Goal: Use online tool/utility: Utilize a website feature to perform a specific function

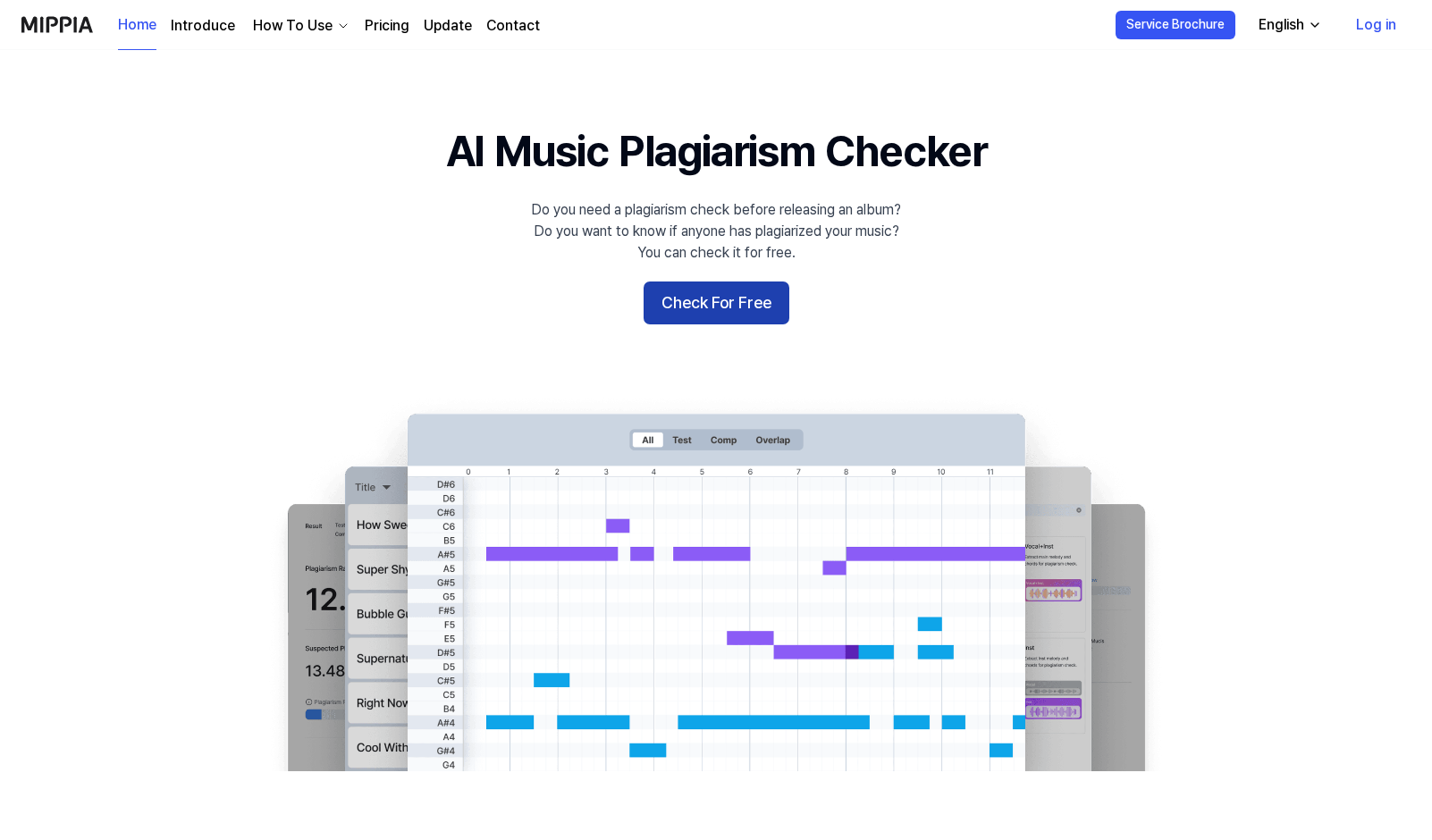
click at [700, 298] on button "Check For Free" at bounding box center [716, 303] width 146 height 43
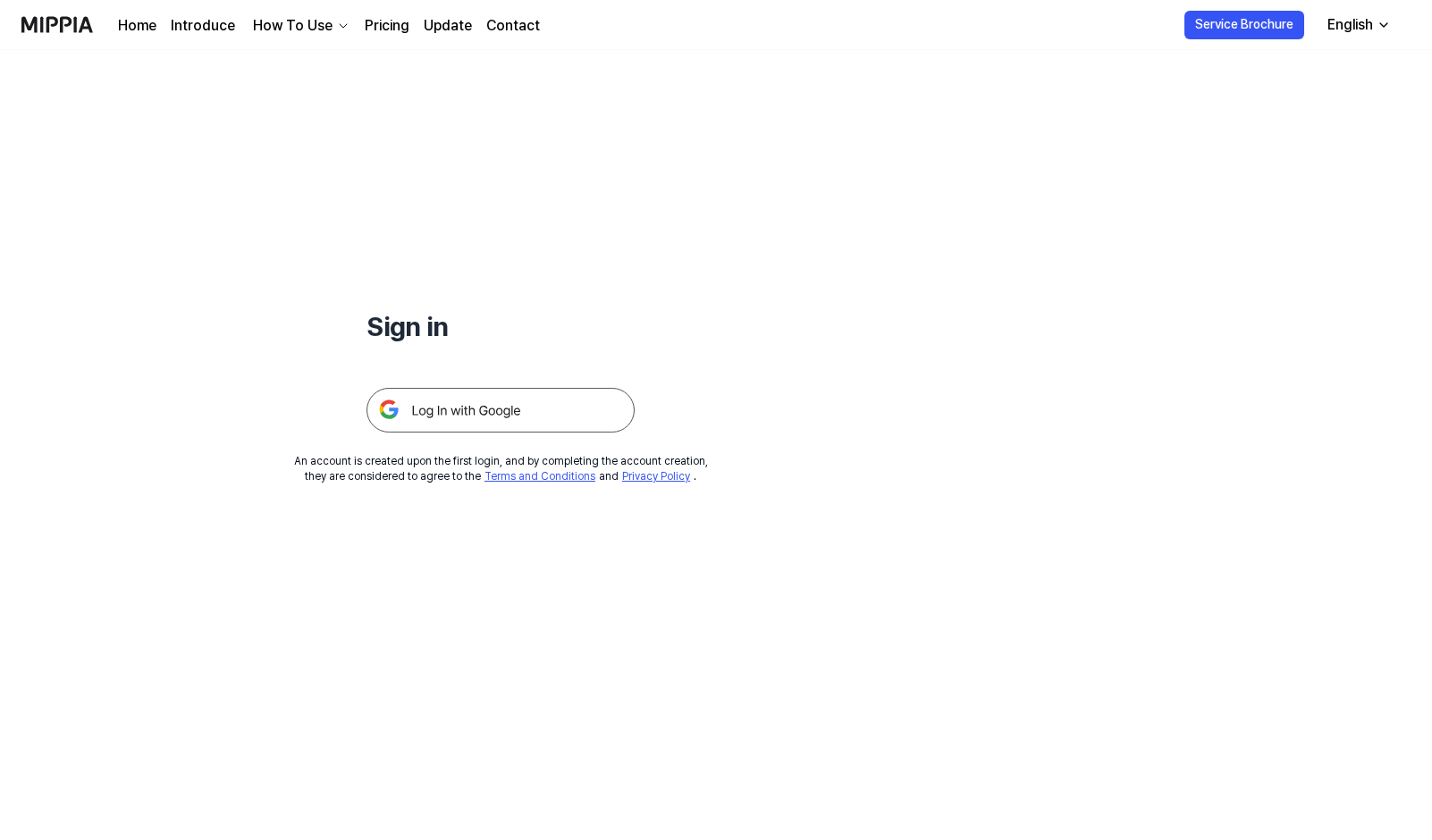
click at [547, 424] on img at bounding box center [500, 410] width 268 height 45
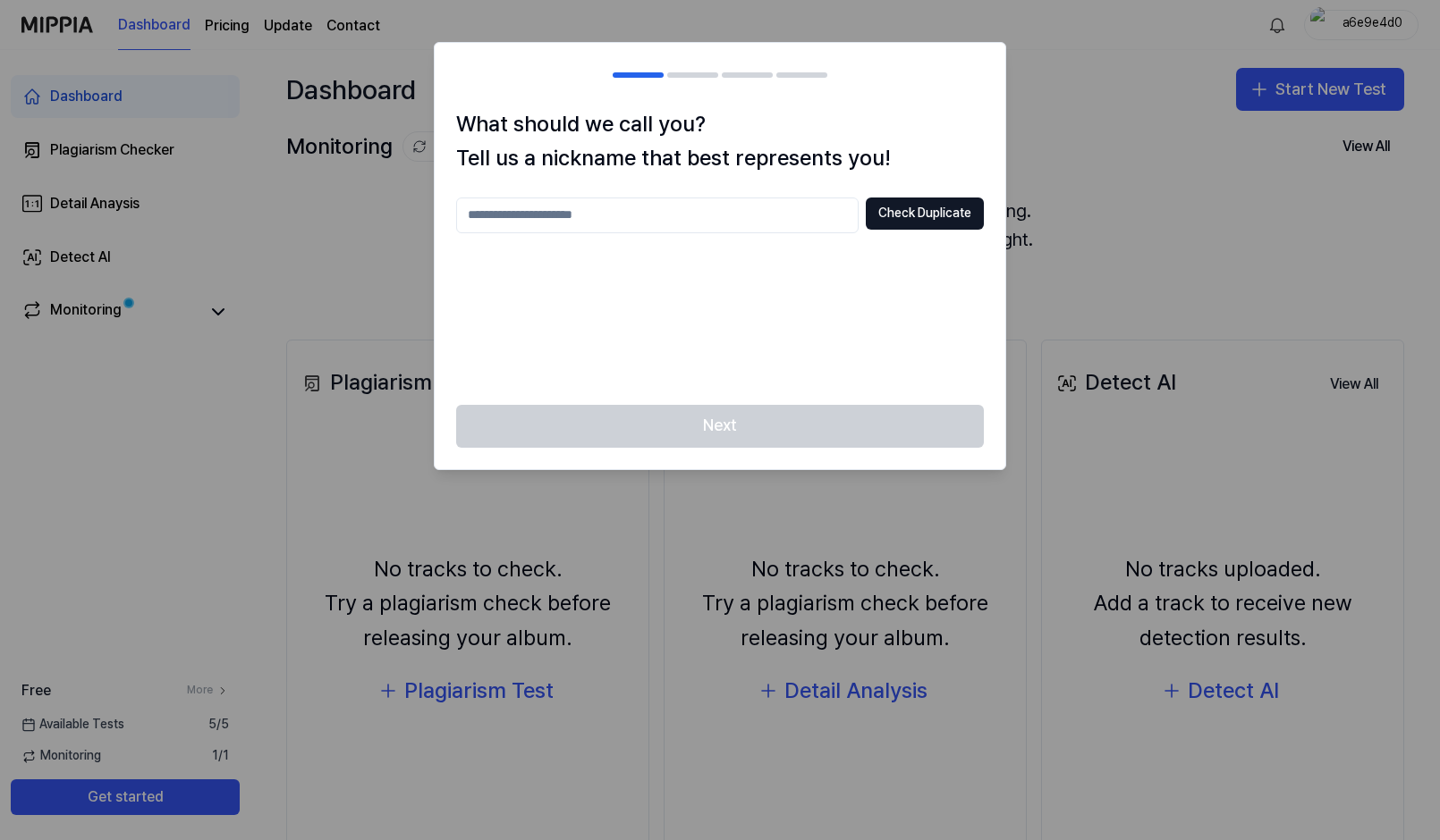
click at [791, 221] on input "text" at bounding box center [657, 216] width 403 height 36
type input "****"
click at [961, 205] on button "Check Duplicate" at bounding box center [924, 214] width 118 height 32
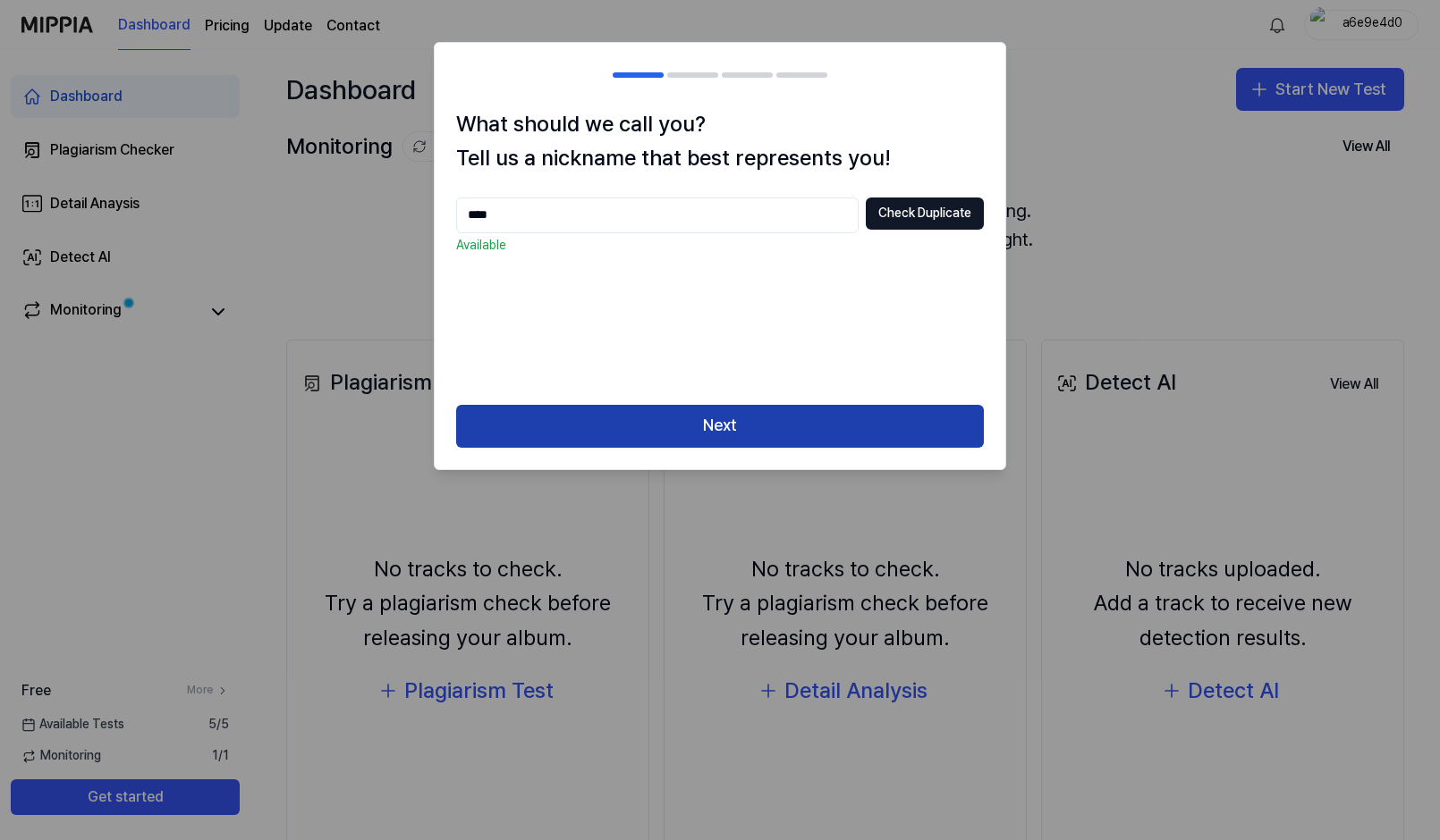
click at [680, 436] on button "Next" at bounding box center [720, 426] width 527 height 43
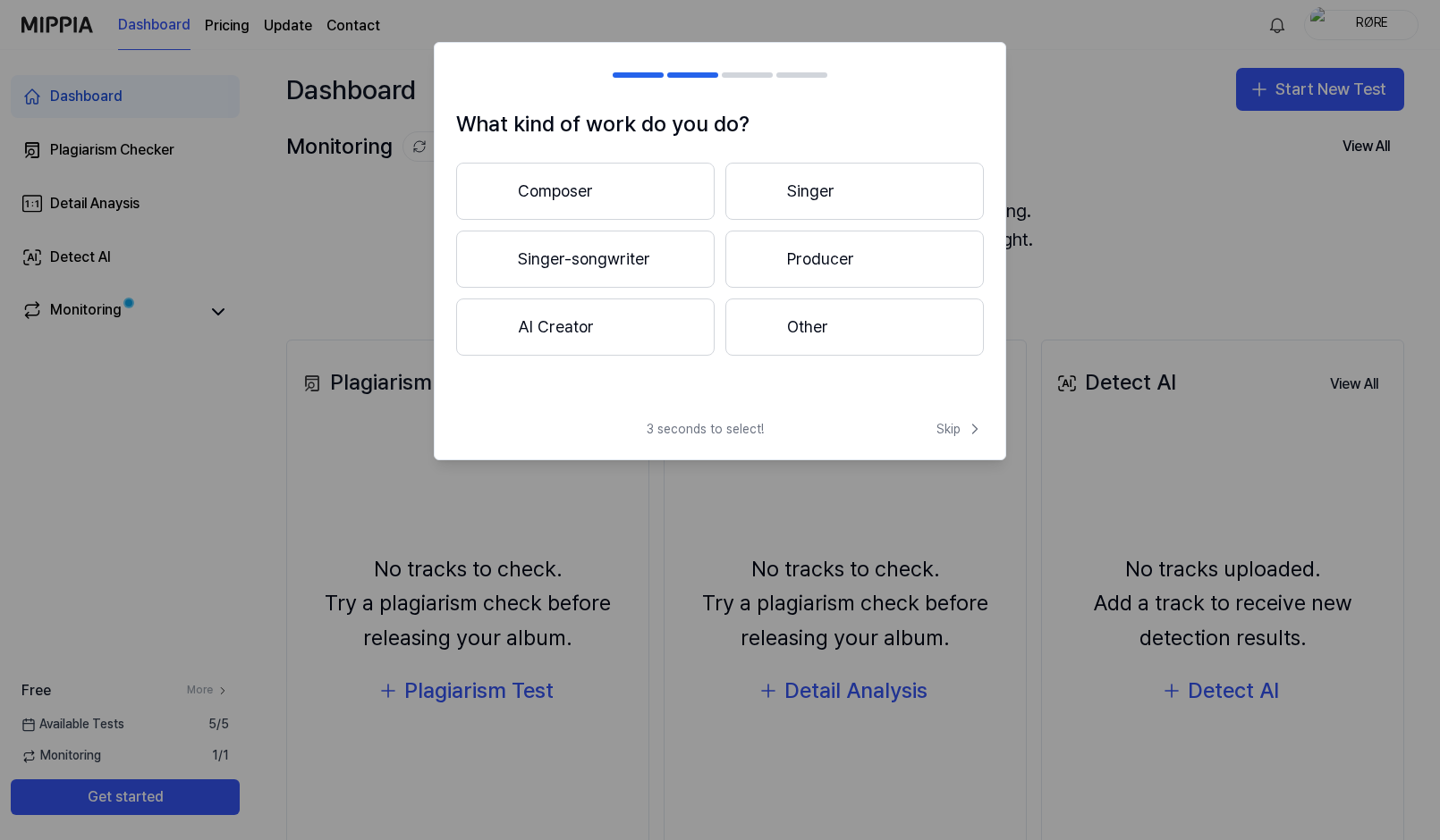
click at [646, 194] on button "Composer" at bounding box center [585, 191] width 259 height 57
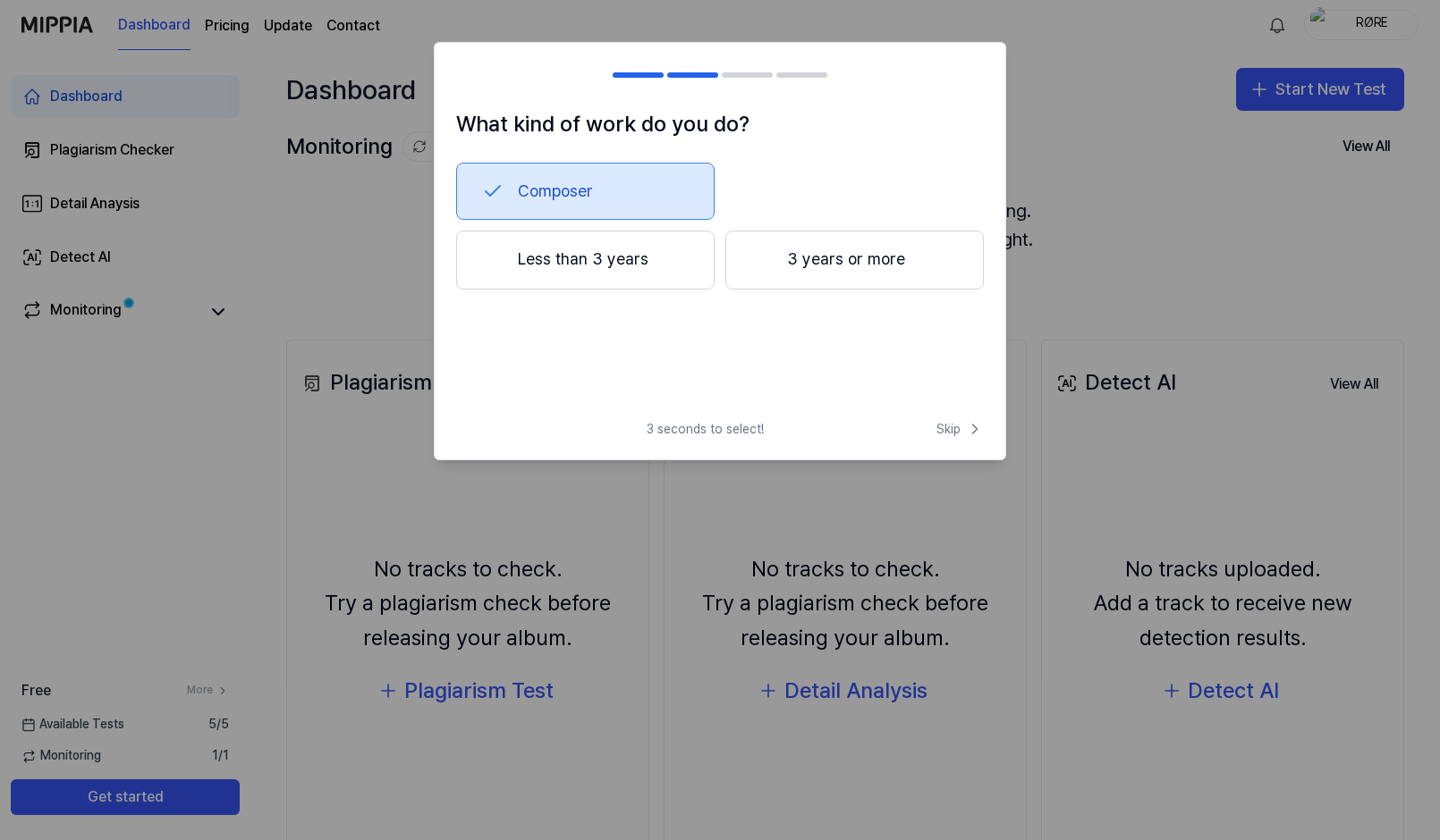
click at [767, 262] on div at bounding box center [761, 260] width 22 height 22
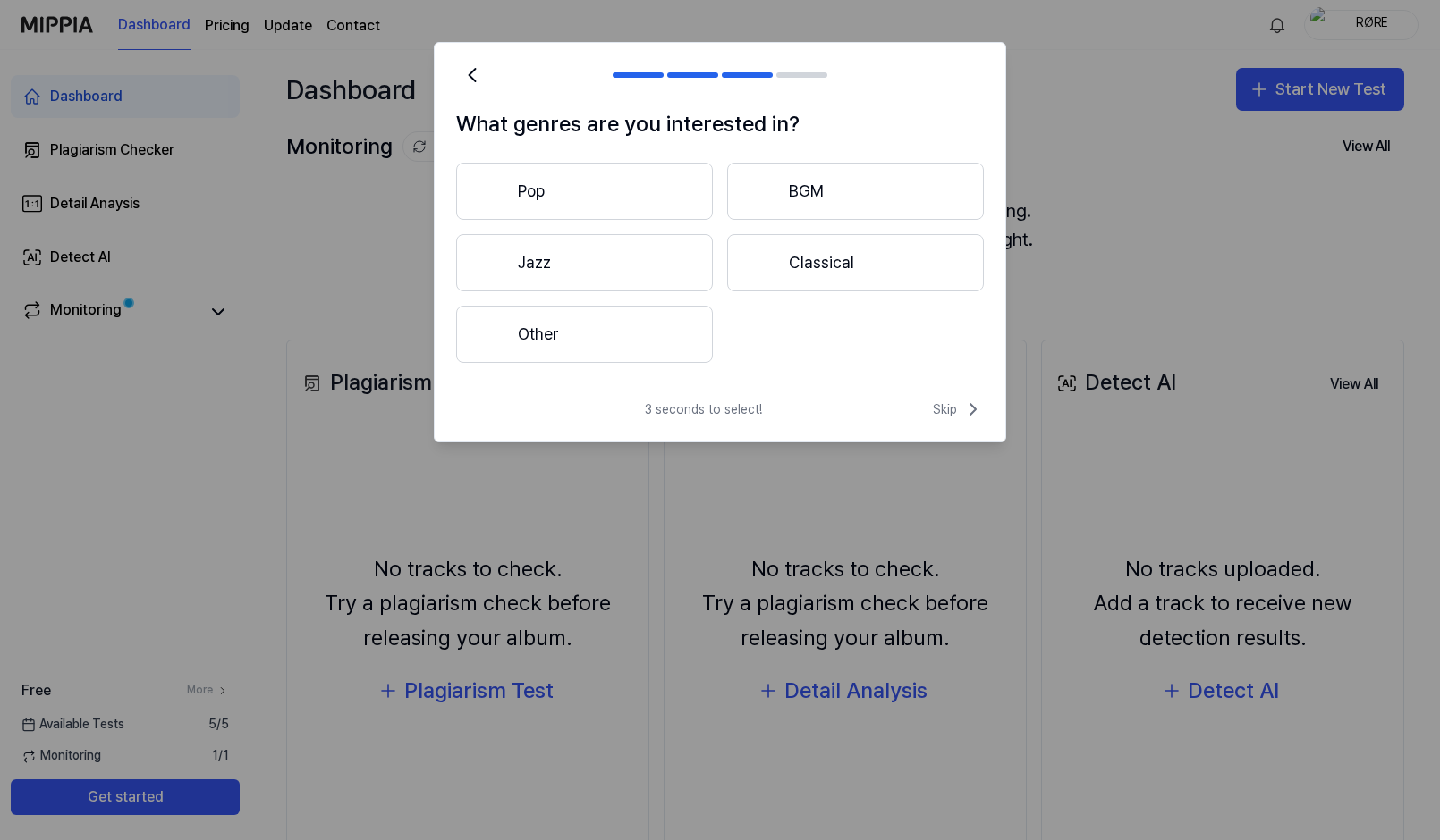
click at [806, 262] on button "Classical" at bounding box center [856, 263] width 257 height 57
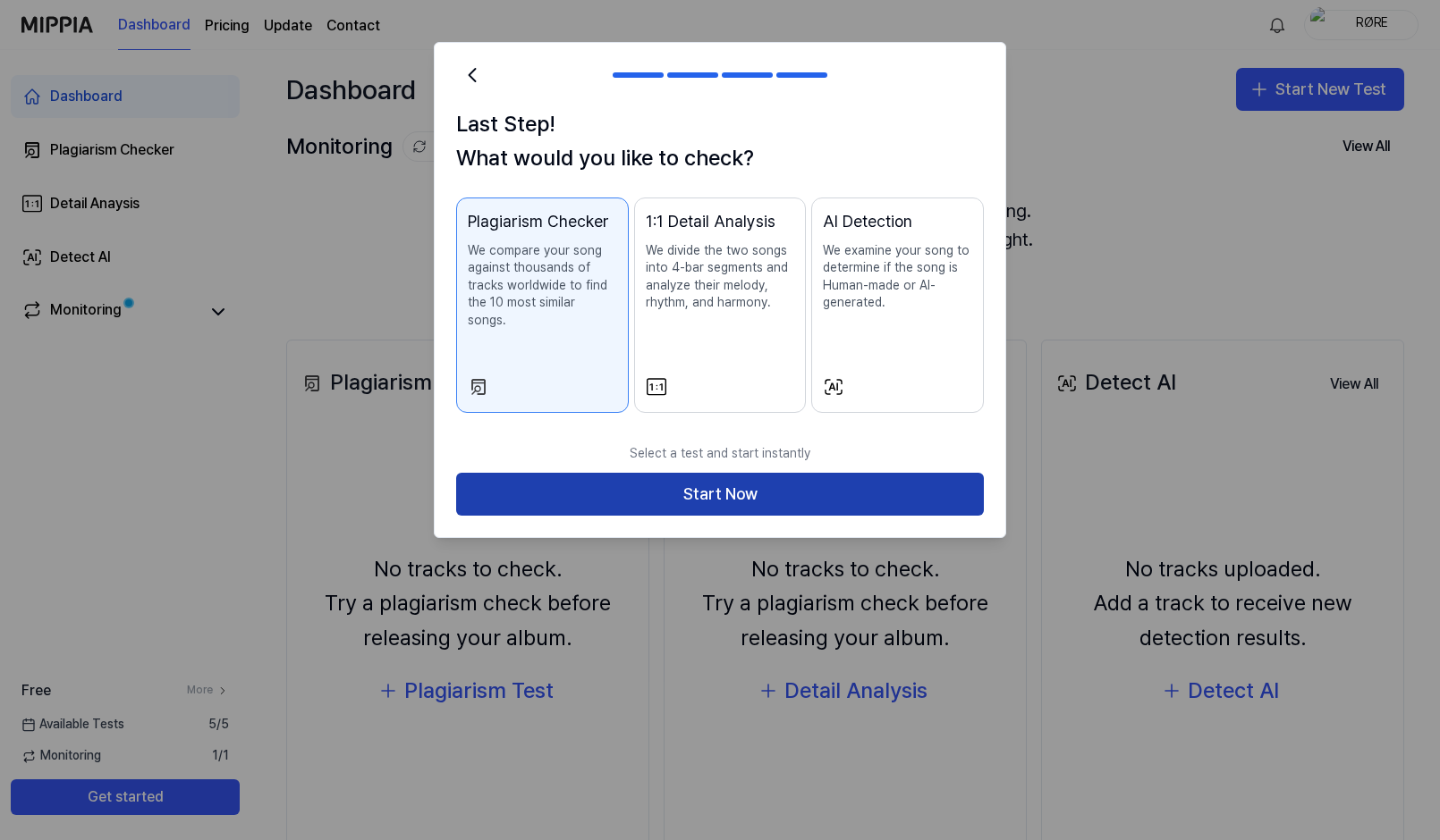
click at [717, 480] on button "Start Now" at bounding box center [720, 494] width 527 height 43
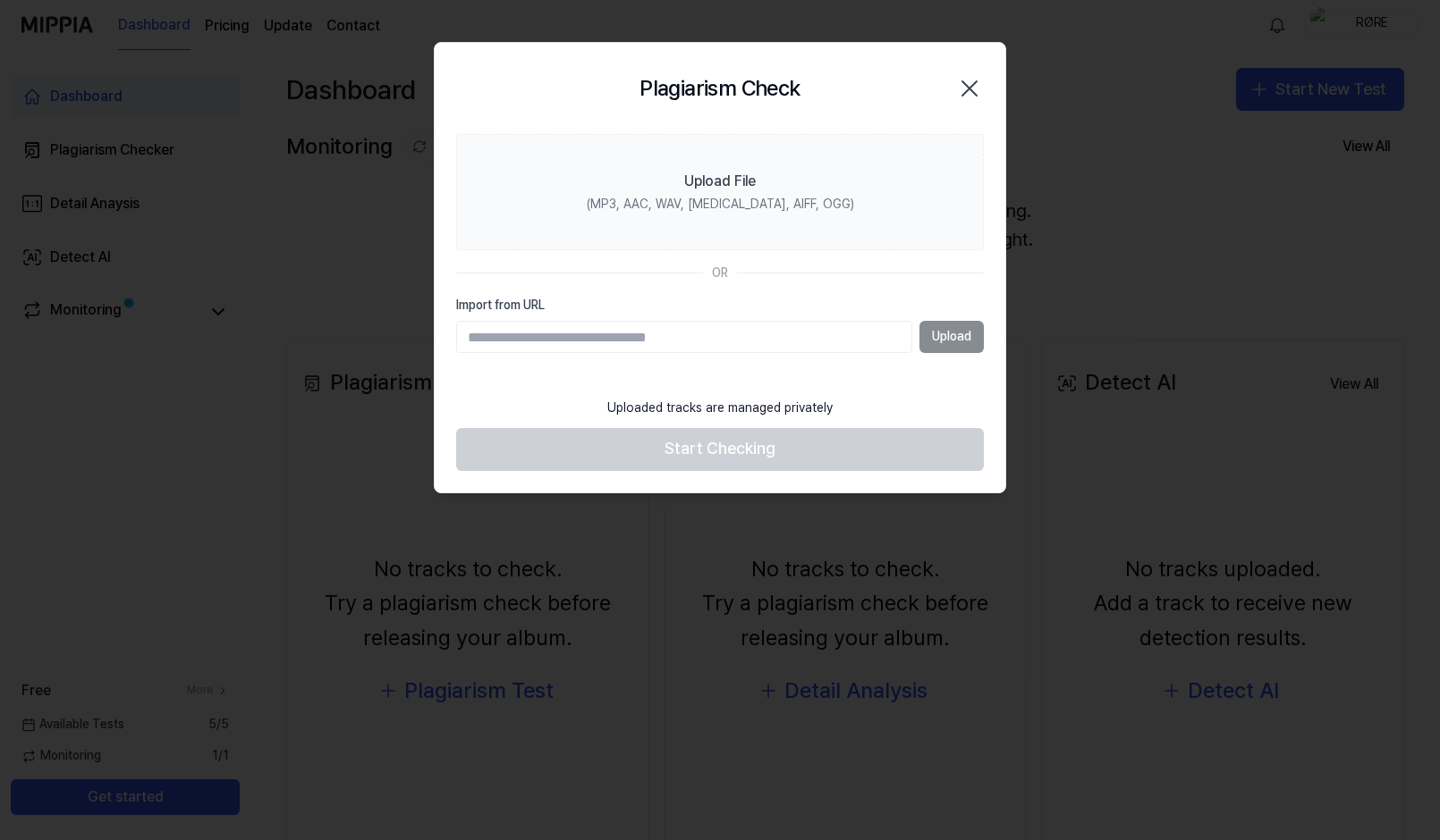
paste input "**********"
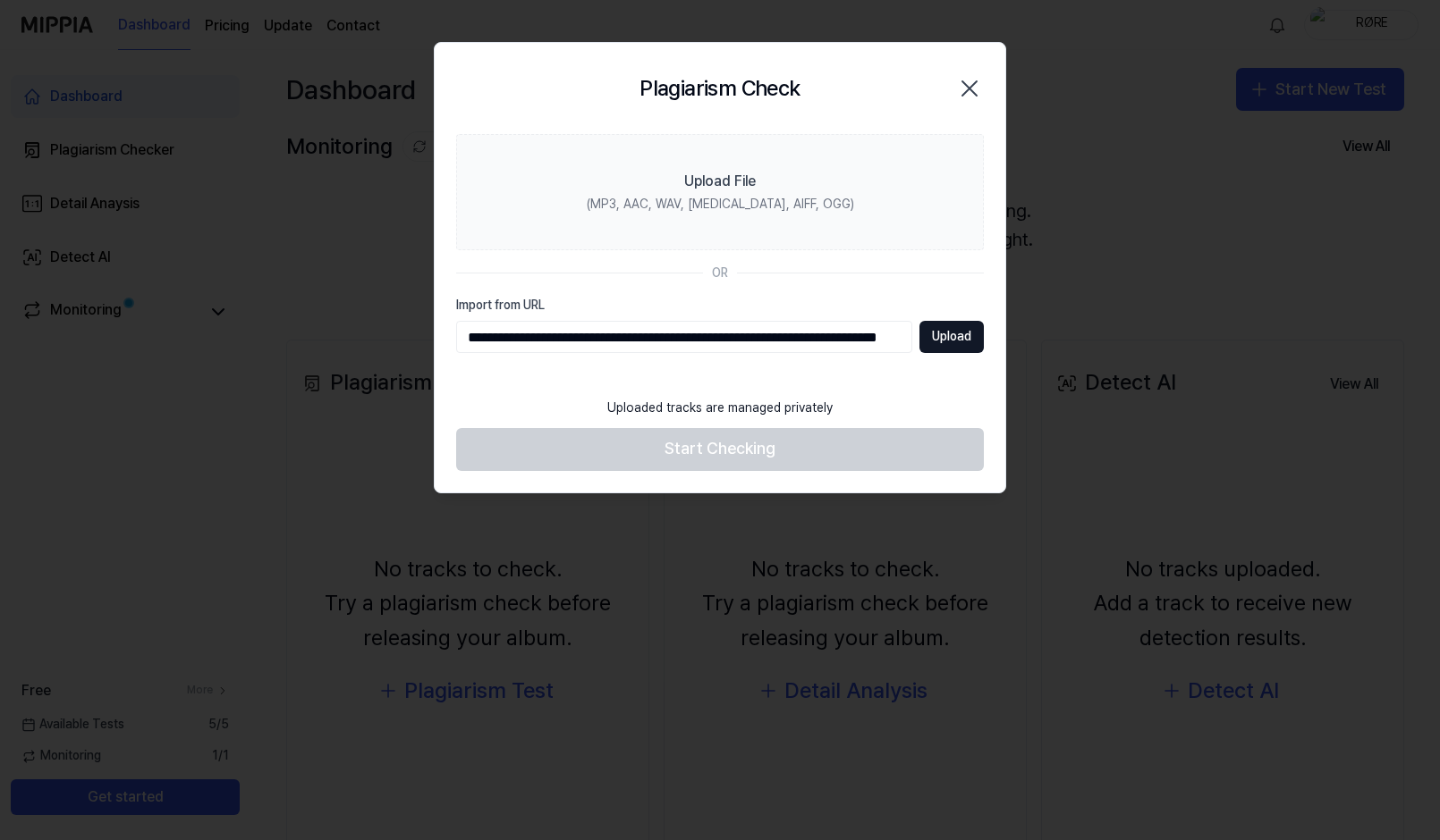
scroll to position [0, 141]
type input "**********"
click at [933, 328] on button "Upload" at bounding box center [952, 337] width 65 height 32
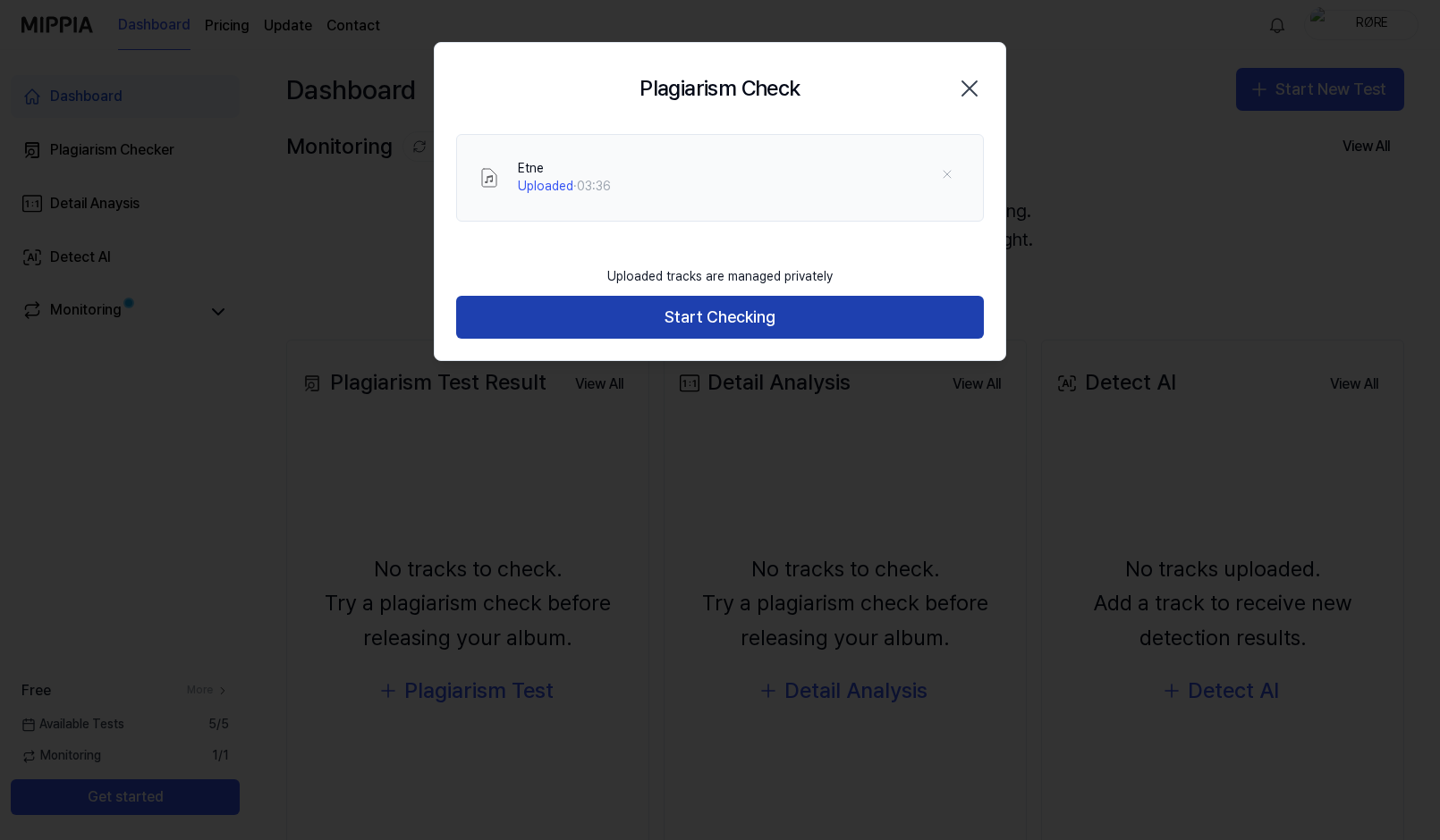
click at [882, 315] on button "Start Checking" at bounding box center [720, 317] width 527 height 43
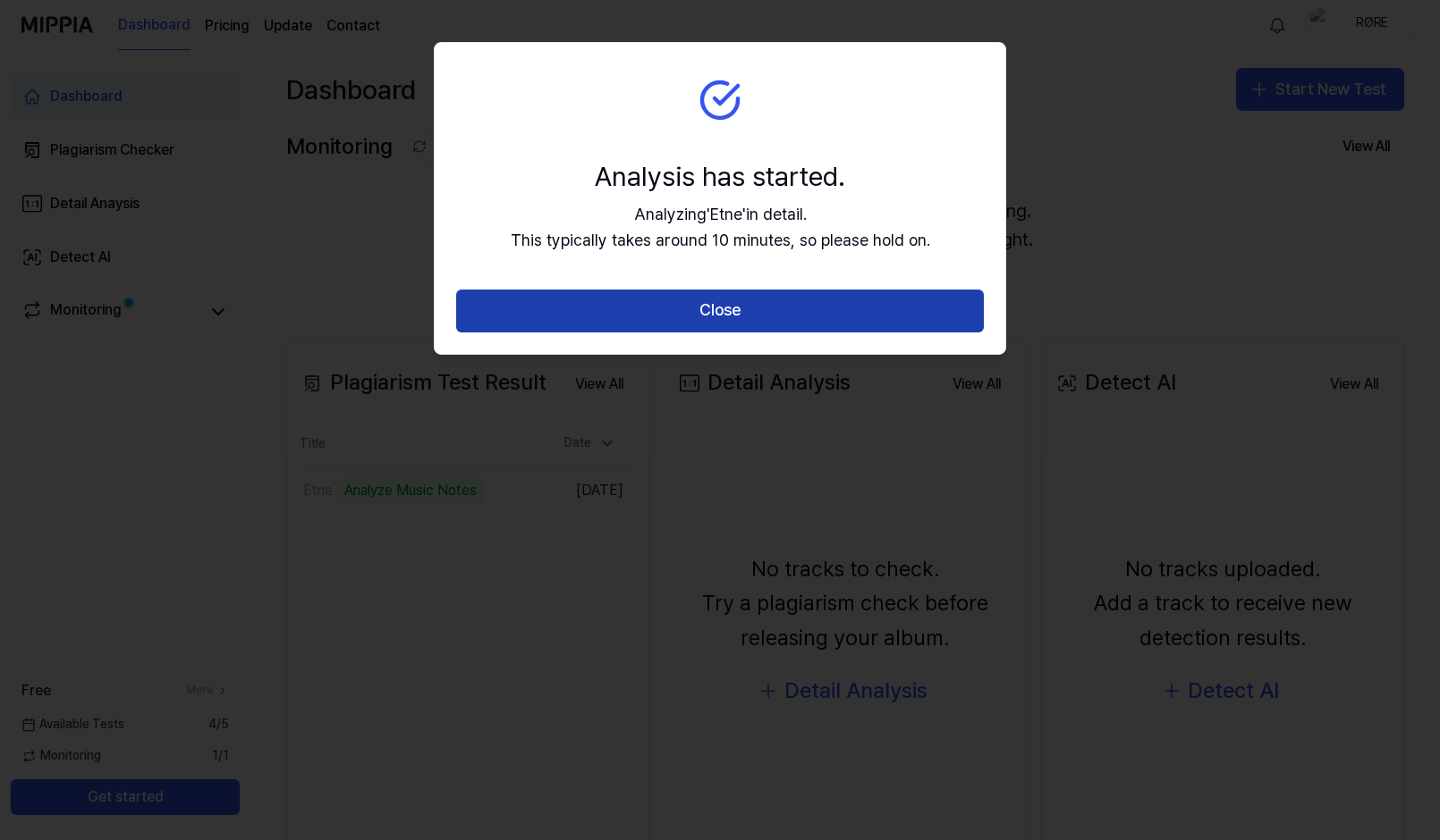
click at [734, 306] on button "Close" at bounding box center [720, 310] width 527 height 43
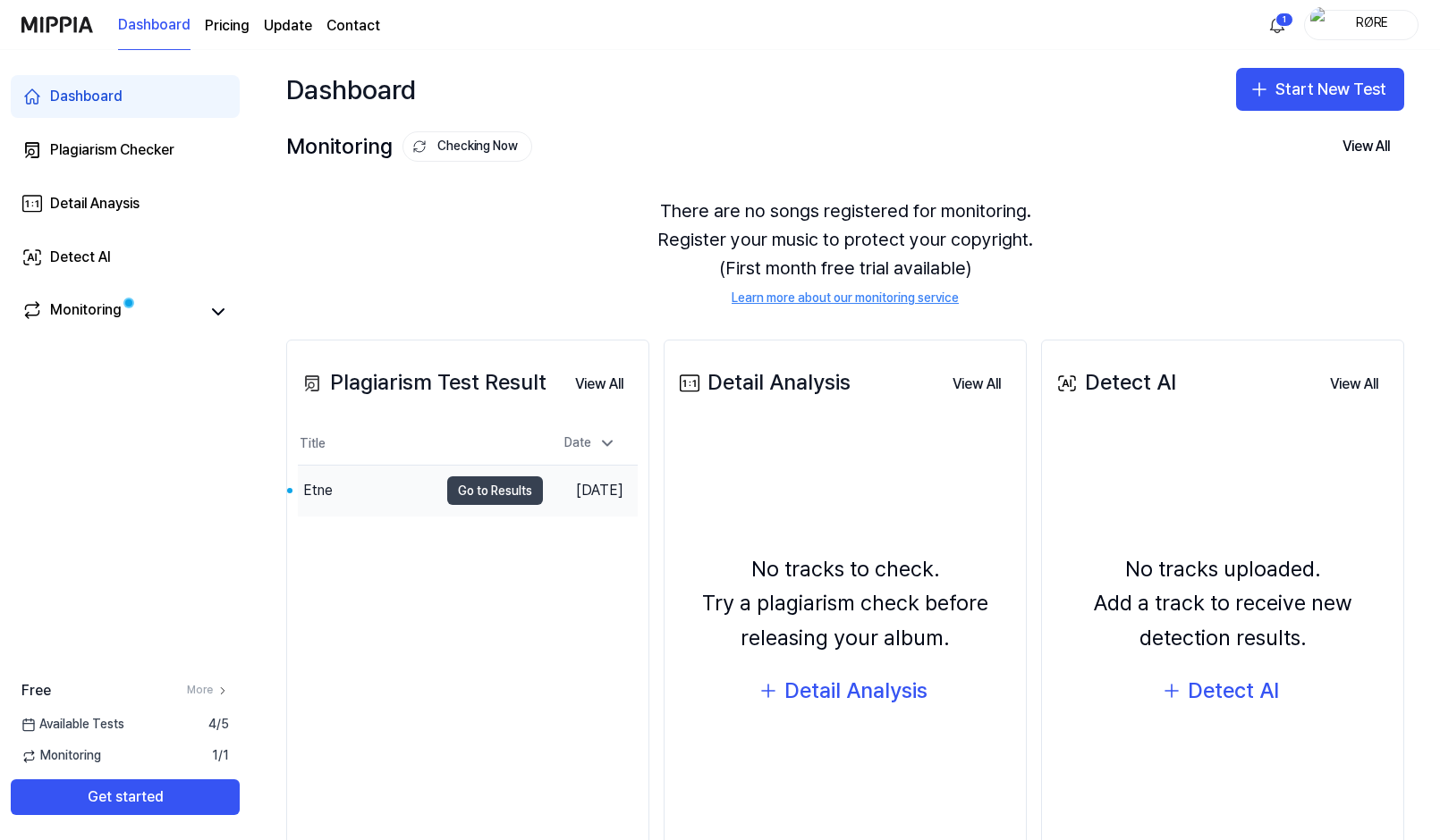
click at [488, 490] on button "Go to Results" at bounding box center [495, 491] width 96 height 29
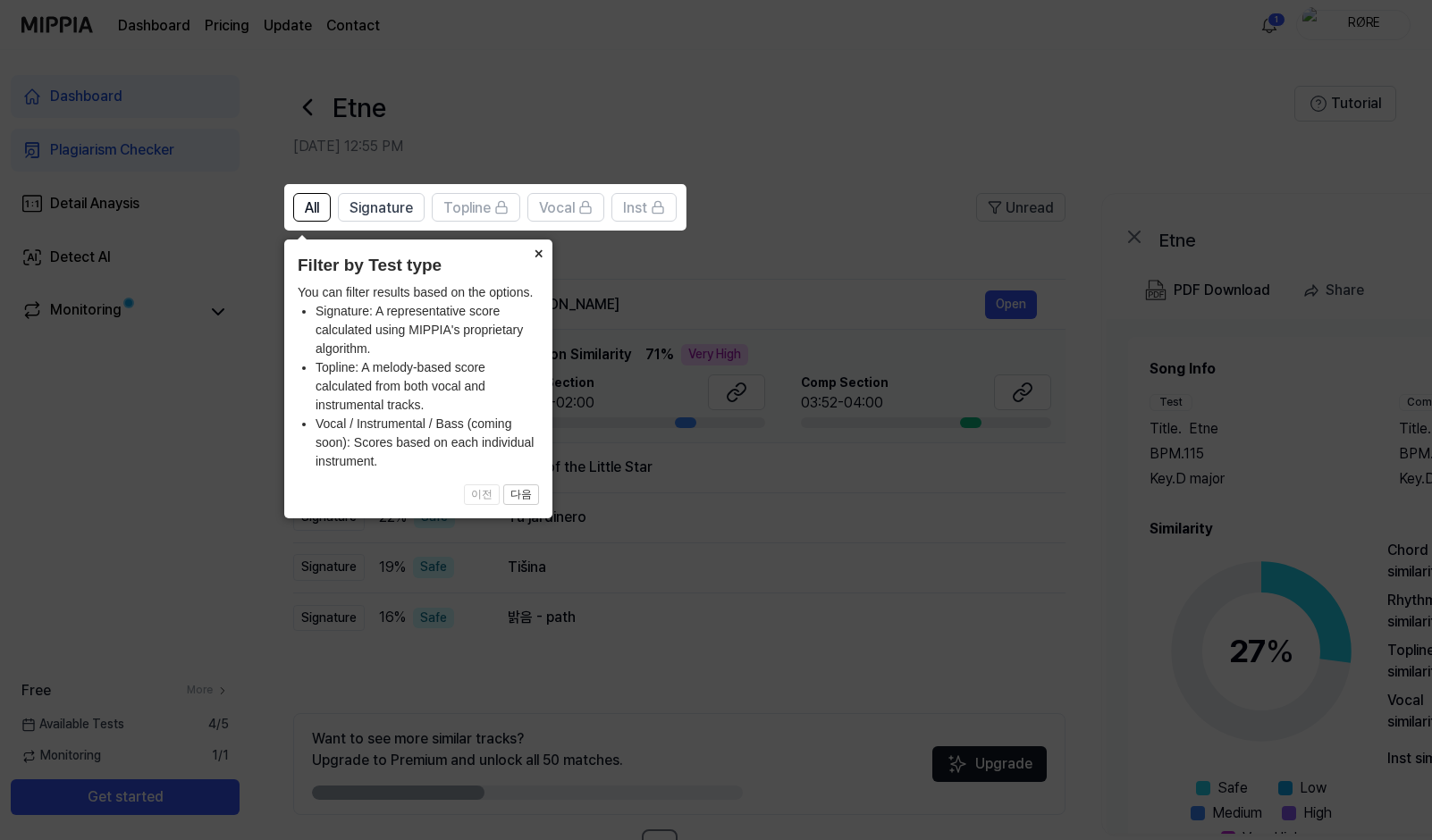
click at [534, 247] on button "×" at bounding box center [539, 252] width 29 height 25
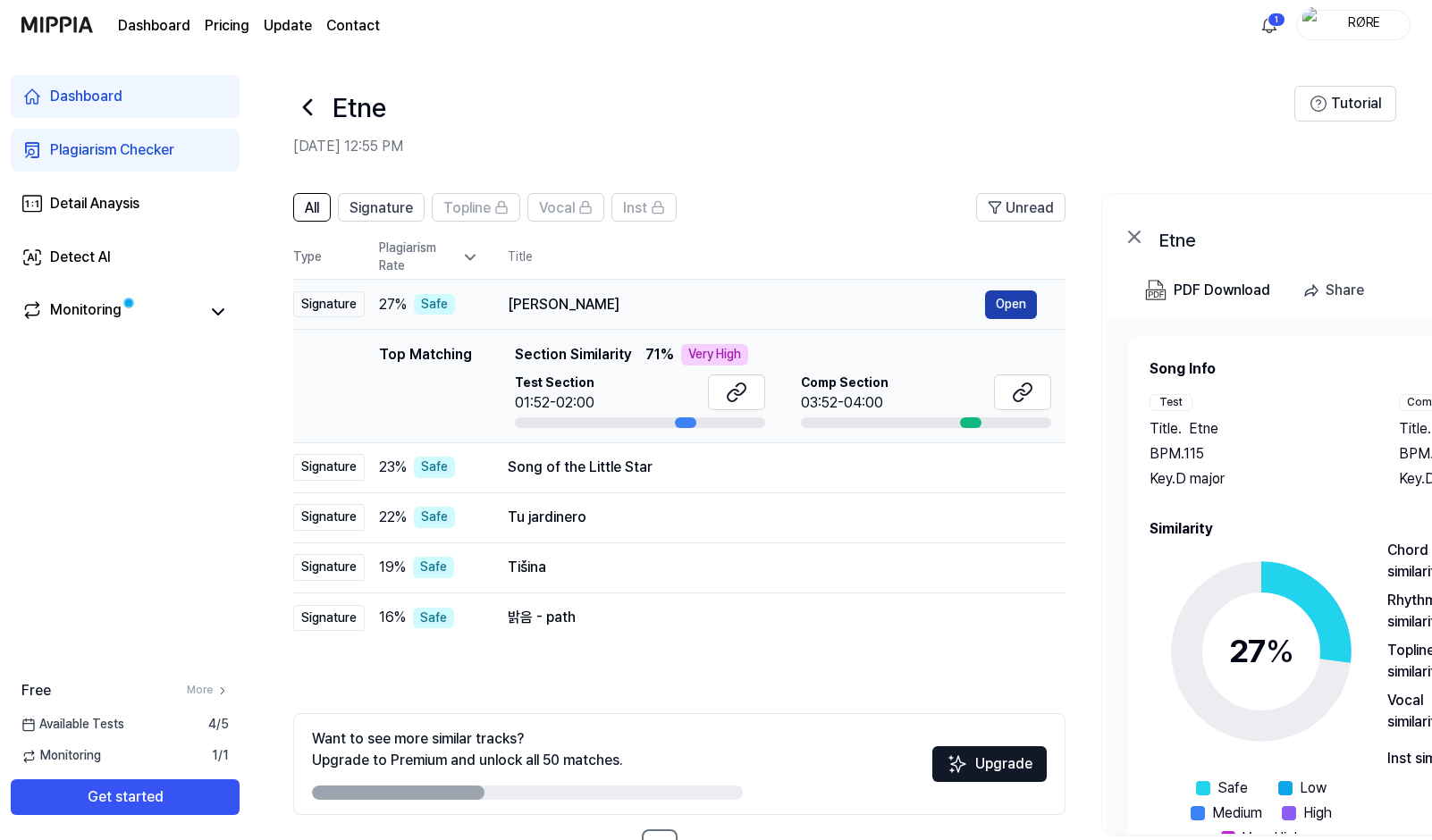
click at [1009, 303] on button "Open" at bounding box center [1010, 304] width 51 height 29
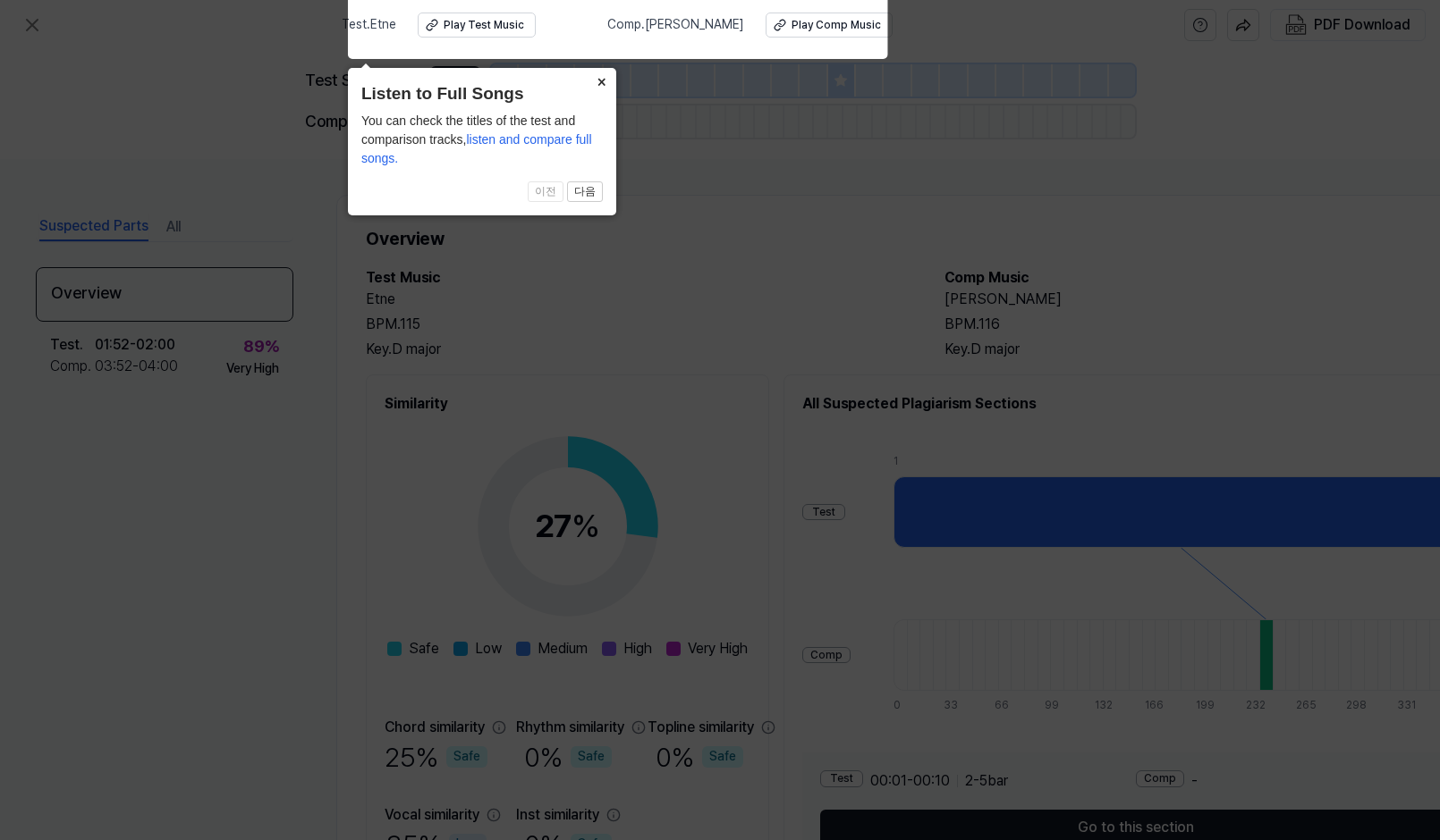
click at [603, 81] on button "×" at bounding box center [602, 80] width 29 height 25
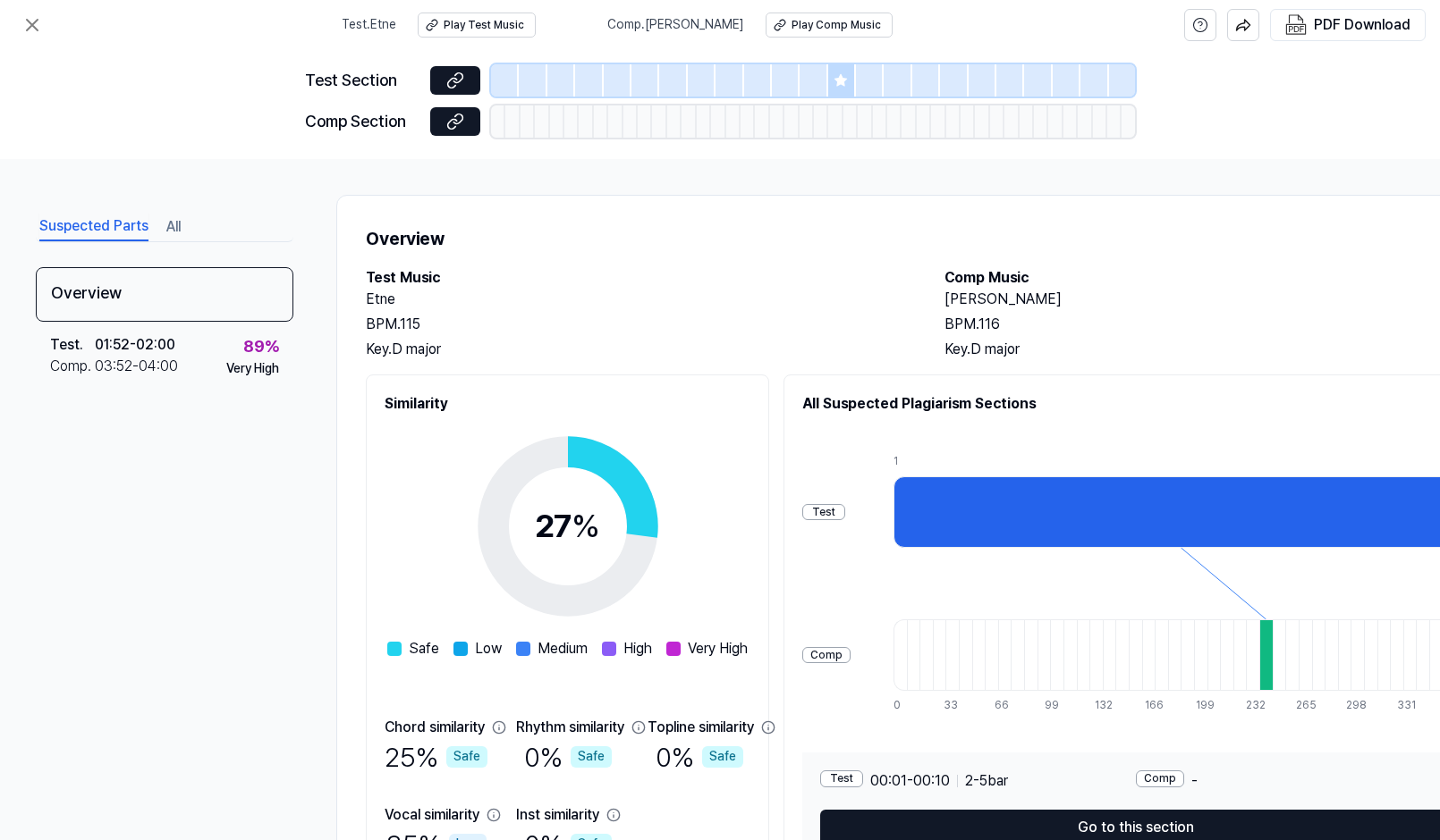
scroll to position [114, 0]
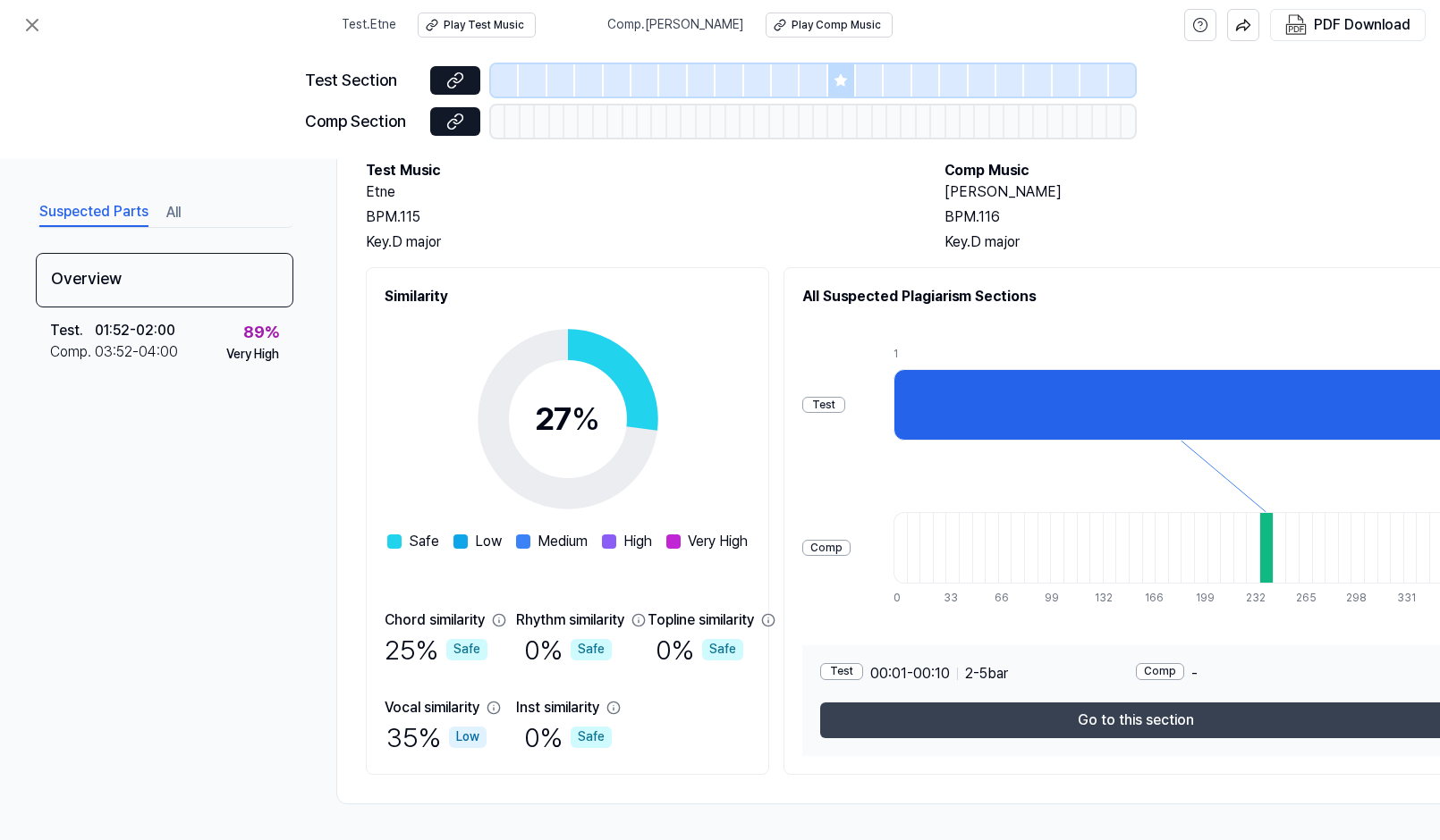
click at [1096, 704] on button "Go to this section" at bounding box center [1135, 720] width 630 height 36
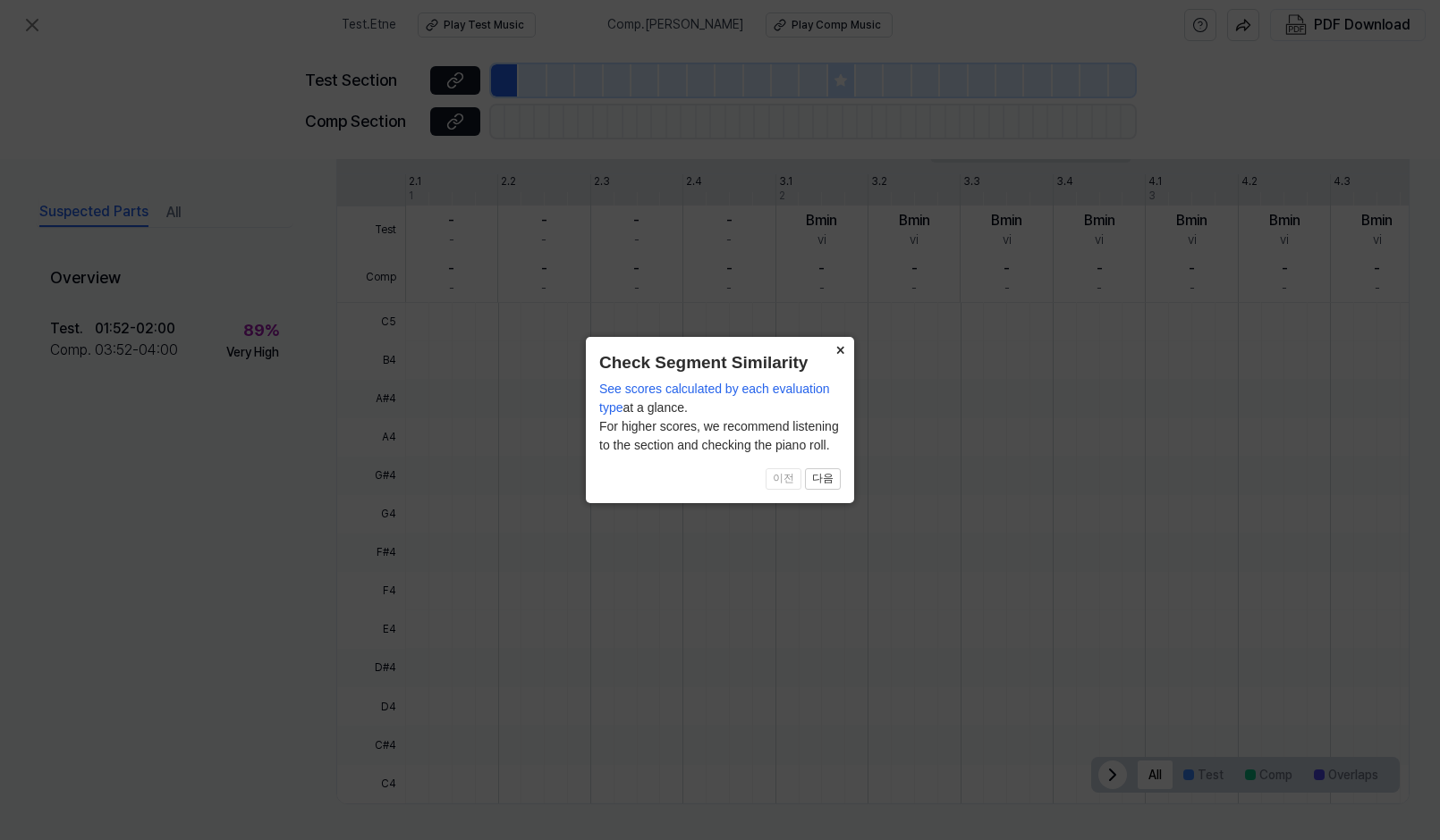
click at [836, 353] on button "×" at bounding box center [839, 349] width 29 height 25
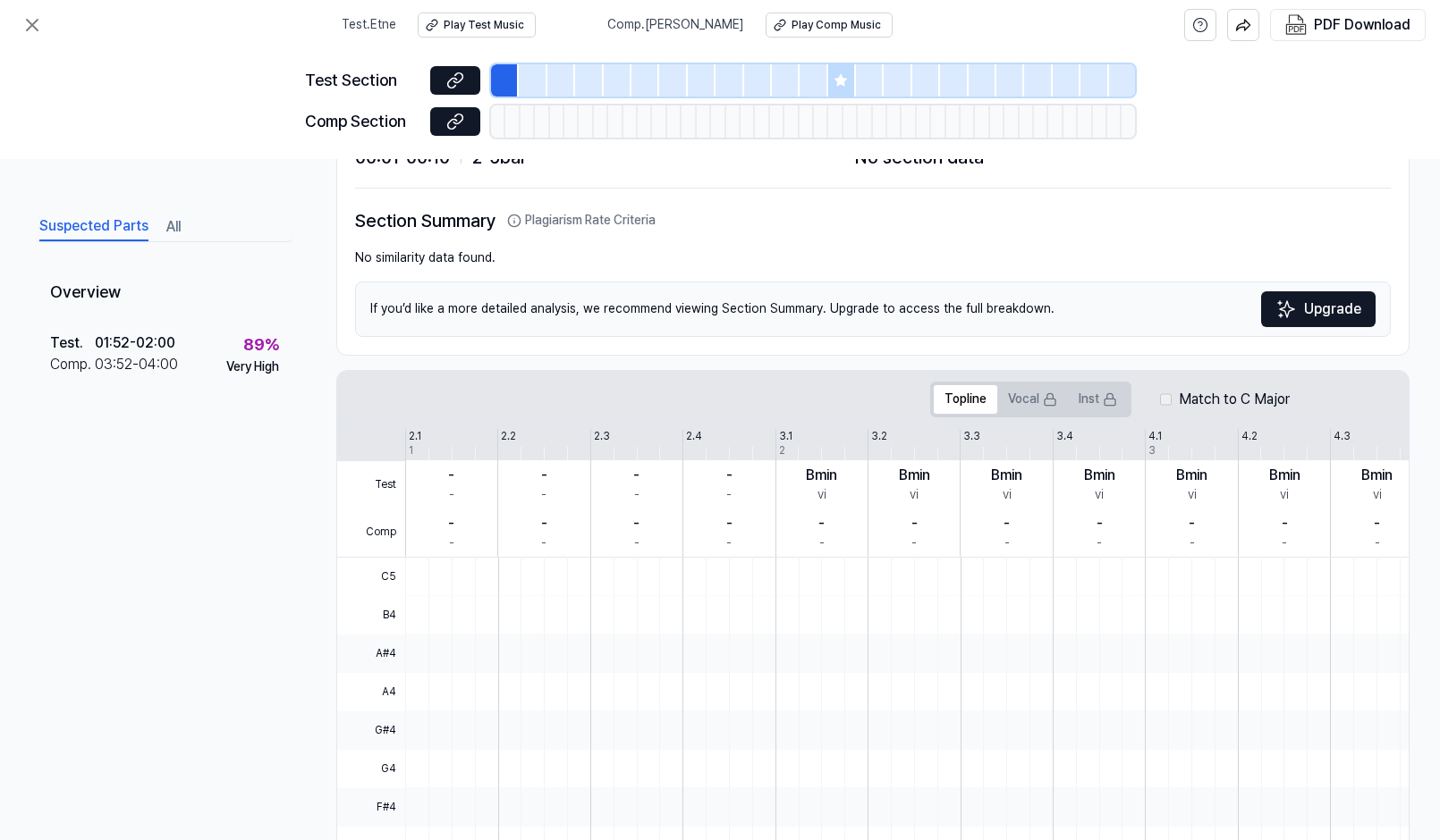
scroll to position [0, 0]
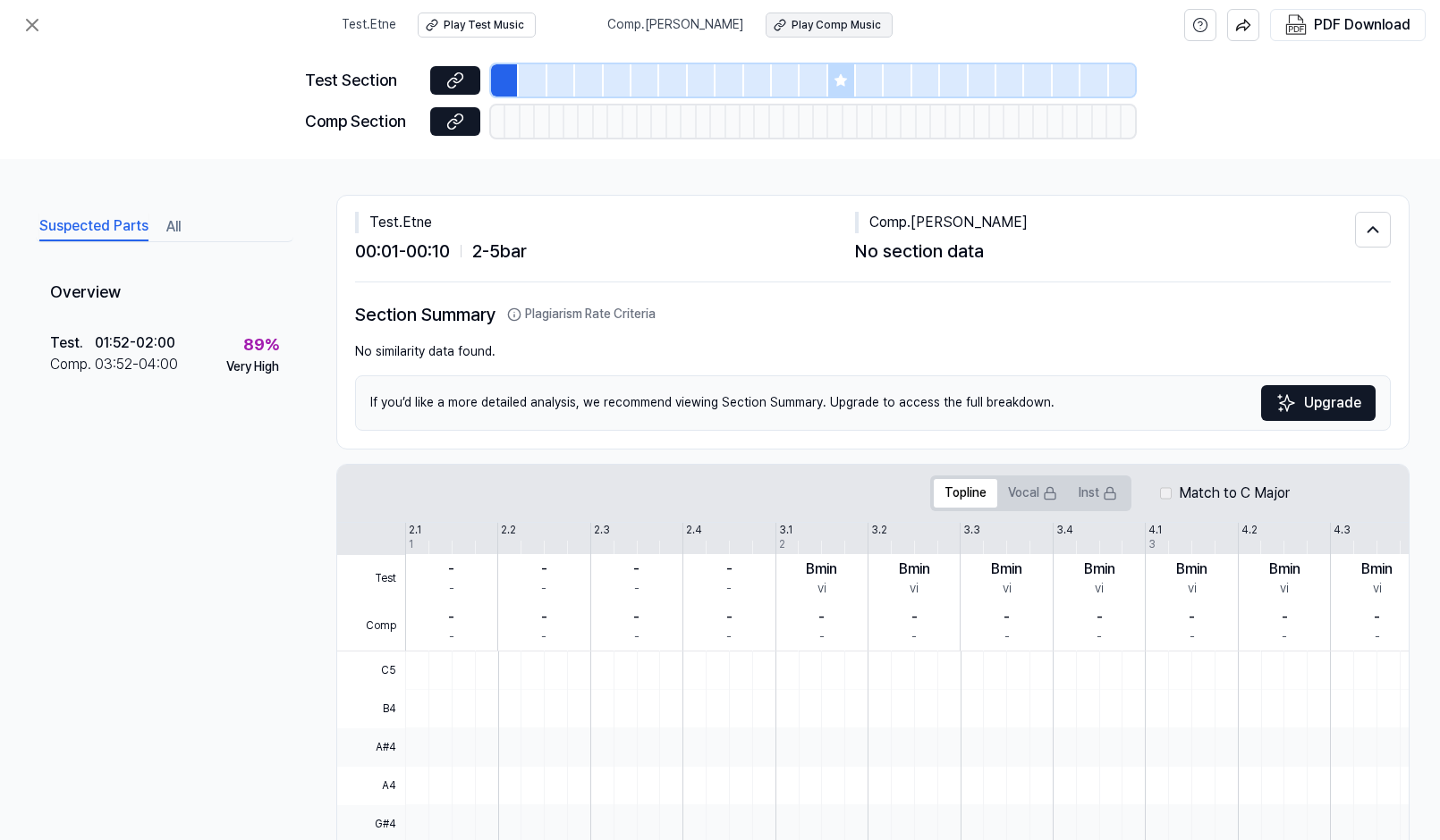
click at [802, 18] on div "Play Comp Music" at bounding box center [836, 26] width 89 height 15
